Goal: Task Accomplishment & Management: Complete application form

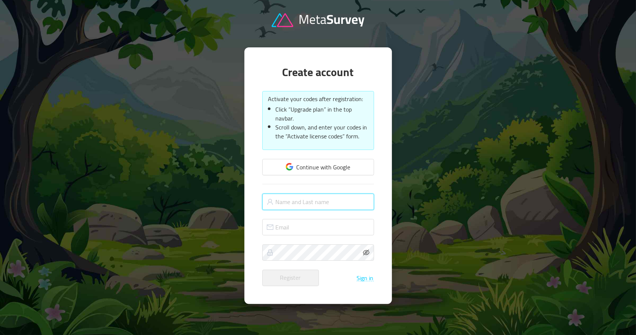
click at [308, 199] on input "text" at bounding box center [318, 201] width 112 height 16
click at [316, 199] on input "Unique Diamon" at bounding box center [318, 201] width 112 height 16
type input "Unique Diamond"
click at [268, 226] on icon "icon: mail" at bounding box center [270, 227] width 7 height 7
click at [282, 224] on input "text" at bounding box center [318, 227] width 112 height 16
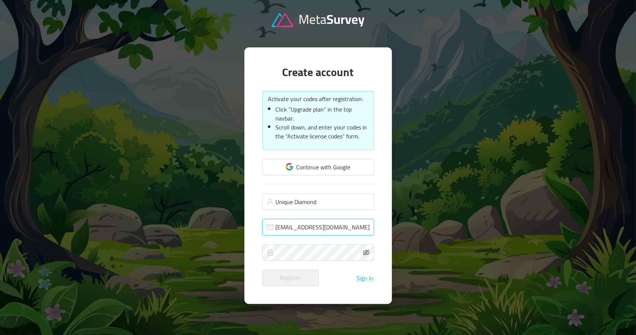
click at [279, 228] on input "[EMAIL_ADDRESS][DOMAIN_NAME]" at bounding box center [318, 227] width 112 height 16
type input "[EMAIL_ADDRESS][DOMAIN_NAME]"
click at [314, 241] on form "Continue with Google Unique Diamond [EMAIL_ADDRESS][DOMAIN_NAME] Register Sign …" at bounding box center [318, 222] width 112 height 127
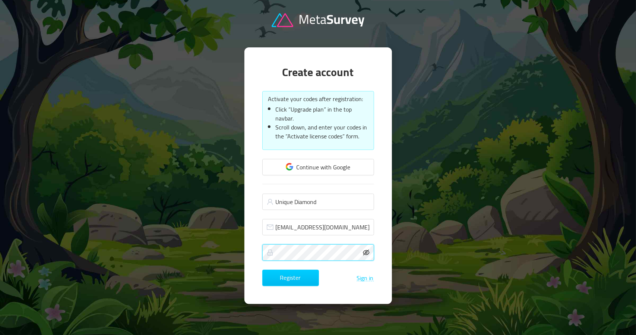
click at [369, 250] on icon "icon: eye-invisible" at bounding box center [366, 252] width 7 height 7
click at [292, 280] on button "Register" at bounding box center [290, 277] width 57 height 16
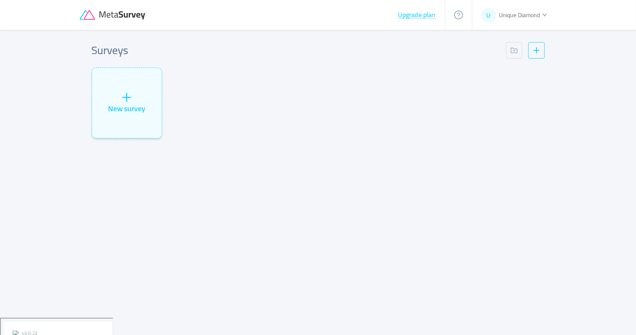
click at [446, 194] on div "Surveys New survey" at bounding box center [318, 174] width 477 height 288
click at [429, 15] on button "Upgrade plan" at bounding box center [417, 14] width 38 height 7
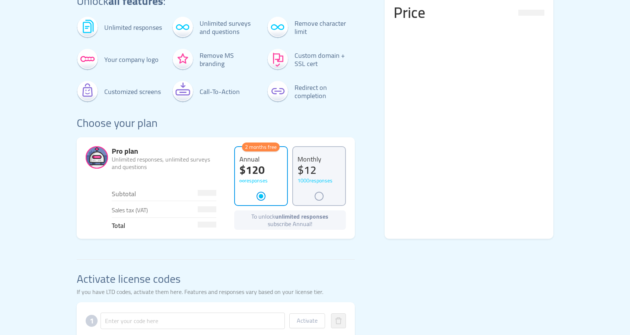
scroll to position [112, 0]
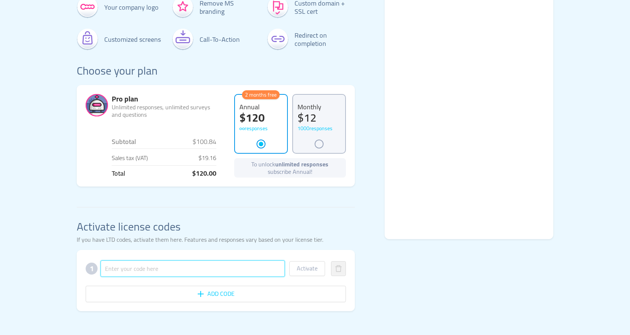
click at [148, 271] on input "text" at bounding box center [193, 268] width 184 height 16
paste input "OHTDDXTTFEBXFWPGR5X9F2"
type input "OHTDDXTTFEBXFWPGR5X9F2"
click at [312, 267] on button "Activate" at bounding box center [307, 268] width 36 height 15
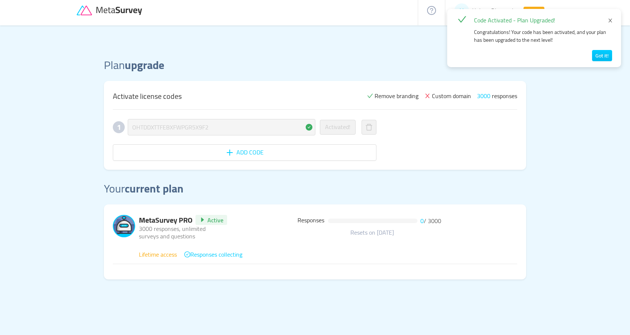
scroll to position [9, 0]
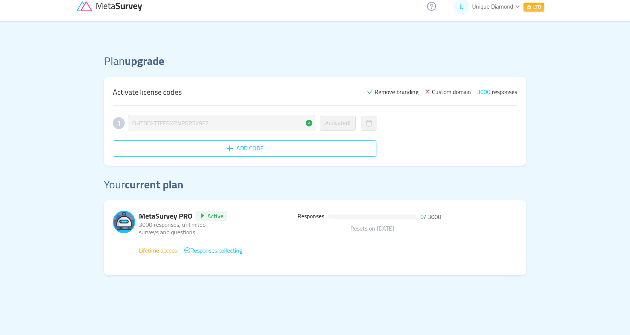
click at [237, 148] on button "Add code" at bounding box center [245, 148] width 264 height 16
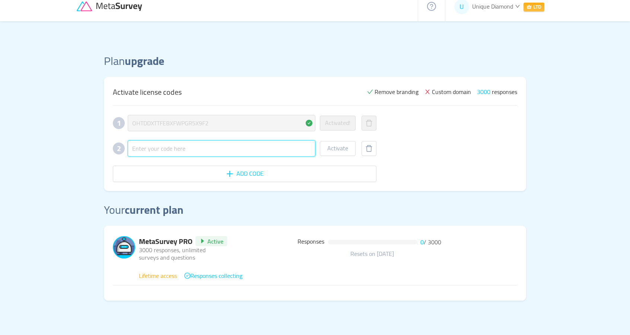
click at [206, 149] on input "text" at bounding box center [222, 148] width 188 height 16
paste input "GGLWH1SMBTP7PUN67EKSNC"
type input "GGLWH1SMBTP7PUN67EKSNC"
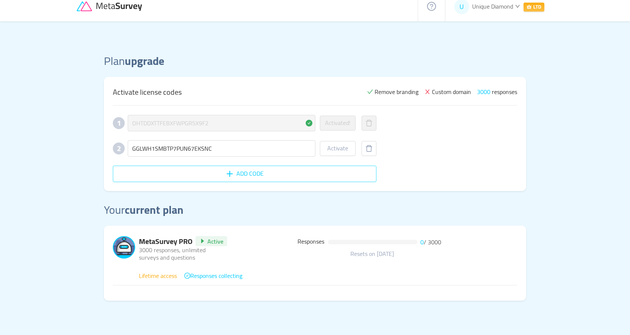
click at [234, 172] on button "Add code" at bounding box center [245, 173] width 264 height 16
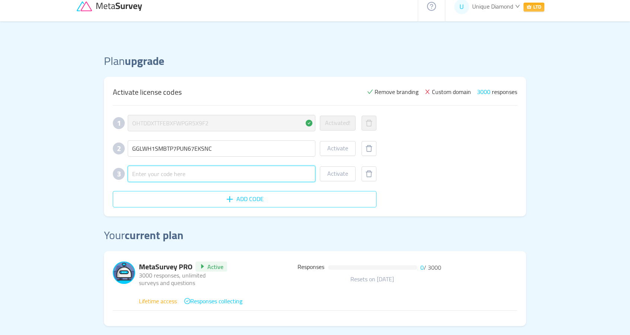
click at [234, 172] on input "text" at bounding box center [222, 173] width 188 height 16
paste input "GGLWH1SMBTP7PUN67EKSNC"
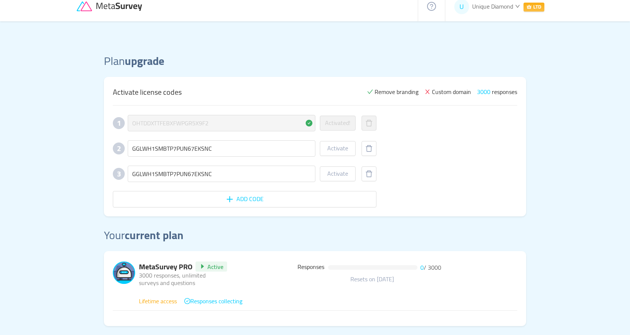
click at [435, 182] on div "1 OHTDDXTTFEBXFWPGR5X9F2 Activated! 2 GGLWH1SMBTP7PUN67EKSNC Activate 3 GGLWH1S…" at bounding box center [315, 161] width 405 height 92
click at [338, 149] on button "Activate" at bounding box center [338, 148] width 36 height 15
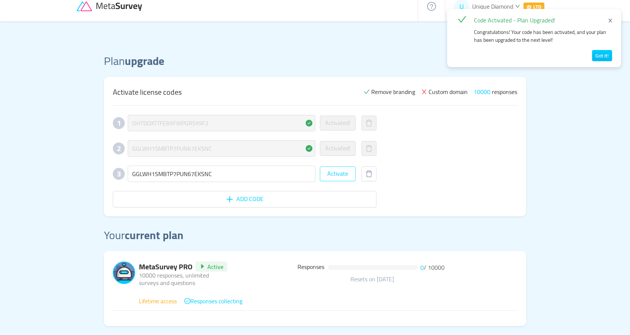
click at [330, 173] on button "Activate" at bounding box center [338, 173] width 36 height 15
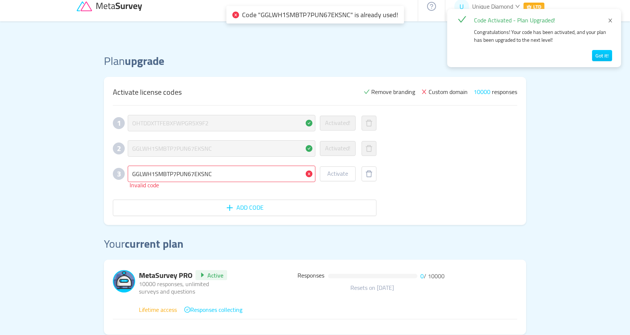
drag, startPoint x: 464, startPoint y: 178, endPoint x: 458, endPoint y: 177, distance: 6.1
click at [464, 178] on div "1 OHTDDXTTFEBXFWPGR5X9F2 Activated! 2 GGLWH1SMBTP7PUN67EKSNC Activated! 3 GGLWH…" at bounding box center [315, 165] width 405 height 101
click at [247, 175] on input "GGLWH1SMBTP7PUN67EKSNC" at bounding box center [222, 173] width 188 height 16
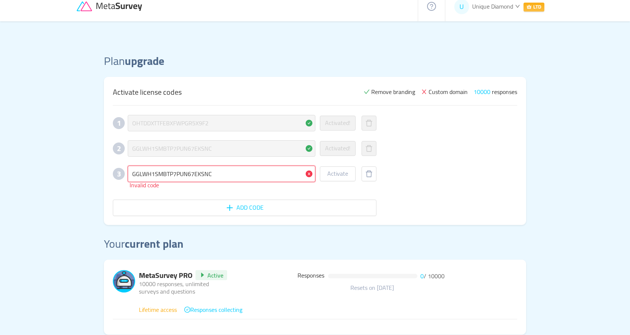
click at [237, 175] on input "GGLWH1SMBTP7PUN67EKSNC" at bounding box center [222, 173] width 188 height 16
paste input "7HNVCJZDRBMFEE3GCBPR5U"
type input "7HNVCJZDRBMFEE3GCBPR5U"
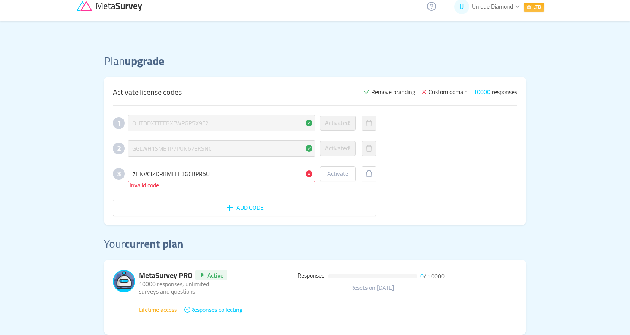
click at [473, 177] on div "1 OHTDDXTTFEBXFWPGR5X9F2 Activated! 2 GGLWH1SMBTP7PUN67EKSNC Activated! 3 7HNVC…" at bounding box center [315, 165] width 405 height 101
click at [338, 171] on button "Activate" at bounding box center [338, 173] width 36 height 15
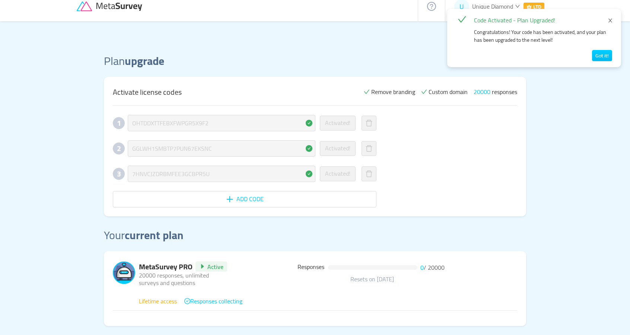
click at [480, 162] on div "1 OHTDDXTTFEBXFWPGR5X9F2 Activated! 2 GGLWH1SMBTP7PUN67EKSNC Activated! 3 7HNVC…" at bounding box center [315, 161] width 405 height 92
click at [584, 133] on main "Plan upgrade Activate license codes Remove branding Custom domain 20000 respons…" at bounding box center [315, 203] width 630 height 364
drag, startPoint x: 596, startPoint y: 99, endPoint x: 610, endPoint y: 42, distance: 59.0
click at [596, 98] on main "Plan upgrade Activate license codes Remove branding Custom domain 20000 respons…" at bounding box center [315, 203] width 630 height 364
click at [610, 20] on icon "icon: close" at bounding box center [611, 21] width 4 height 4
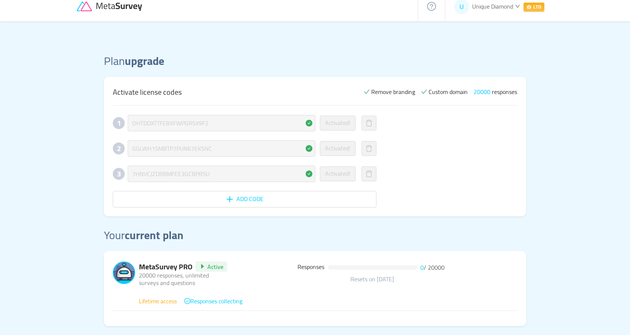
drag, startPoint x: 561, startPoint y: 178, endPoint x: 396, endPoint y: 140, distance: 169.5
click at [560, 178] on main "Plan upgrade Activate license codes Remove branding Custom domain 20000 respons…" at bounding box center [315, 203] width 630 height 364
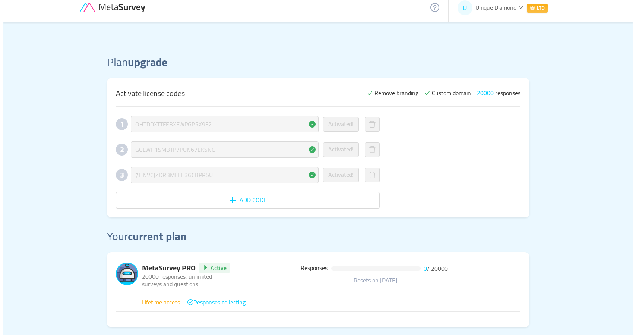
scroll to position [0, 0]
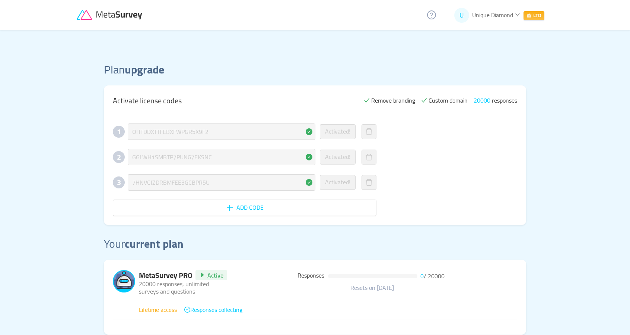
click at [120, 14] on icon at bounding box center [120, 15] width 47 height 8
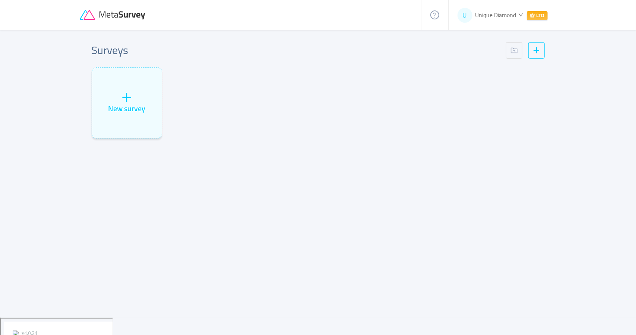
click at [497, 13] on span "Unique Diamond" at bounding box center [495, 14] width 41 height 11
click at [484, 68] on span "Settings" at bounding box center [479, 66] width 21 height 11
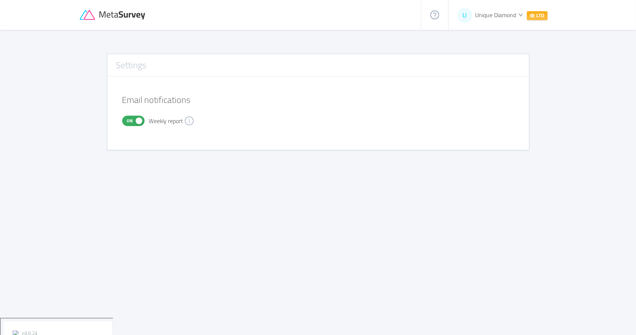
click at [539, 14] on span "LTD" at bounding box center [537, 15] width 21 height 9
click at [481, 68] on span "Settings" at bounding box center [479, 66] width 21 height 11
click at [502, 8] on div "U Unique Diamond LTD" at bounding box center [503, 15] width 108 height 30
click at [501, 13] on span "Unique Diamond" at bounding box center [495, 14] width 41 height 11
click at [486, 65] on span "Settings" at bounding box center [479, 66] width 21 height 11
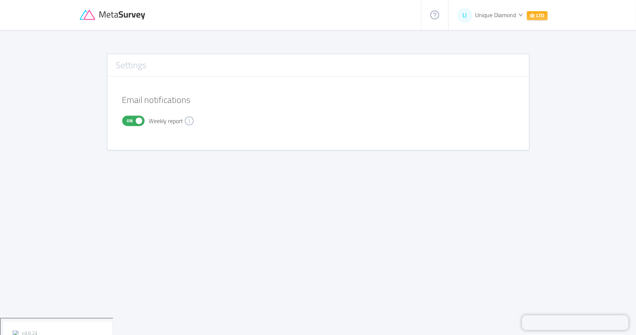
click at [121, 16] on icon at bounding box center [113, 15] width 67 height 10
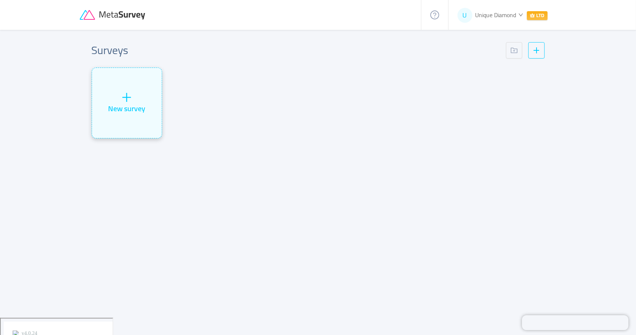
click at [120, 96] on div "New survey" at bounding box center [127, 103] width 70 height 70
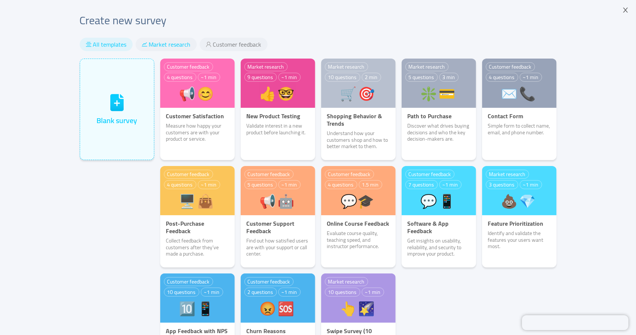
click at [168, 47] on span "Market research" at bounding box center [170, 44] width 42 height 7
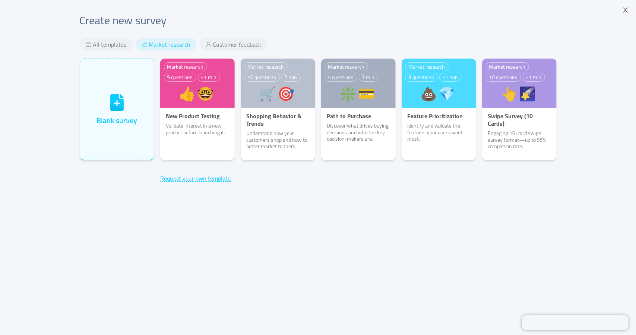
click at [409, 246] on div "Market research 9 questions ~1 min 👍🤓 New Product Testing Validate interest in …" at bounding box center [358, 173] width 402 height 231
click at [234, 47] on span "Customer feedback" at bounding box center [237, 44] width 48 height 7
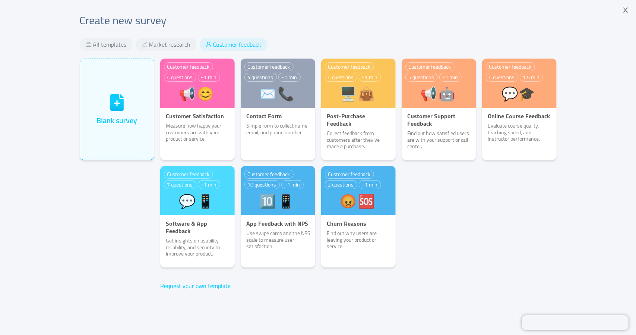
click at [491, 245] on div "Customer feedback 4 questions ~1 min 📢😊️ Customer Satisfaction Measure how happ…" at bounding box center [358, 165] width 402 height 215
click at [495, 230] on div "Customer feedback 4 questions ~1 min 📢😊️ Customer Satisfaction Measure how happ…" at bounding box center [358, 165] width 402 height 215
click at [529, 196] on div "Customer feedback 4 questions ~1 min 📢😊️ Customer Satisfaction Measure how happ…" at bounding box center [358, 165] width 402 height 215
click at [628, 6] on span "Close" at bounding box center [625, 10] width 21 height 21
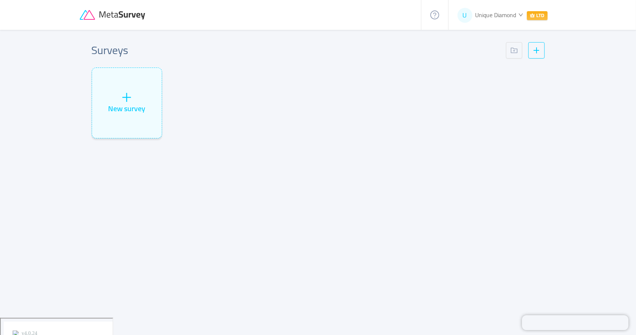
click at [346, 152] on div "Surveys New survey" at bounding box center [318, 174] width 477 height 288
click at [357, 180] on div "Surveys New survey" at bounding box center [318, 174] width 477 height 288
click at [357, 185] on div "Surveys New survey" at bounding box center [318, 174] width 477 height 288
